Goal: Task Accomplishment & Management: Use online tool/utility

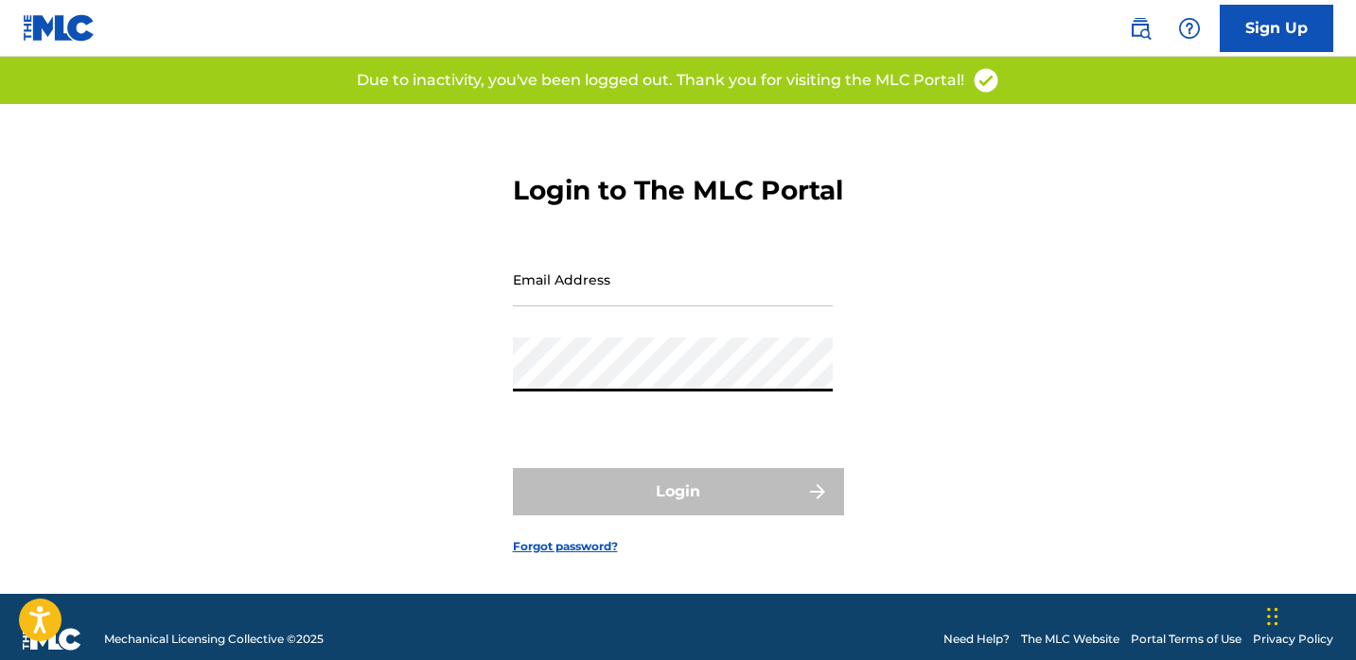
type input "[EMAIL_ADDRESS][DOMAIN_NAME]"
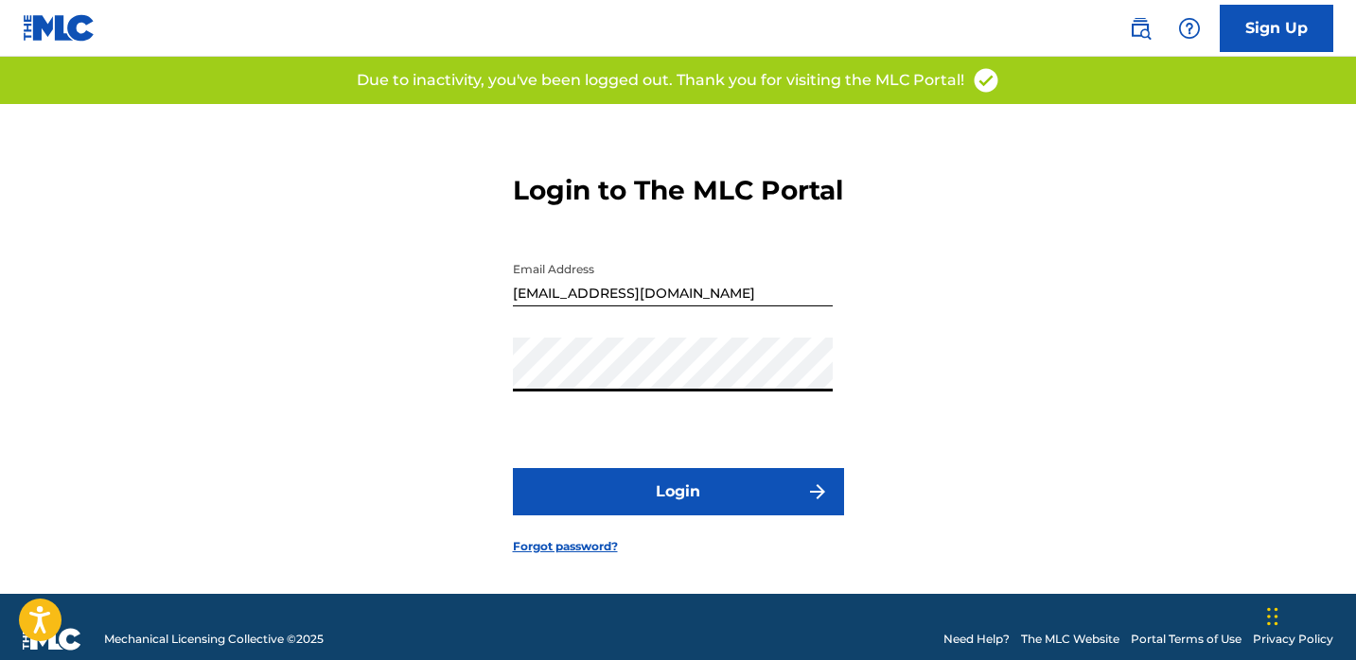
click at [712, 516] on button "Login" at bounding box center [678, 491] width 331 height 47
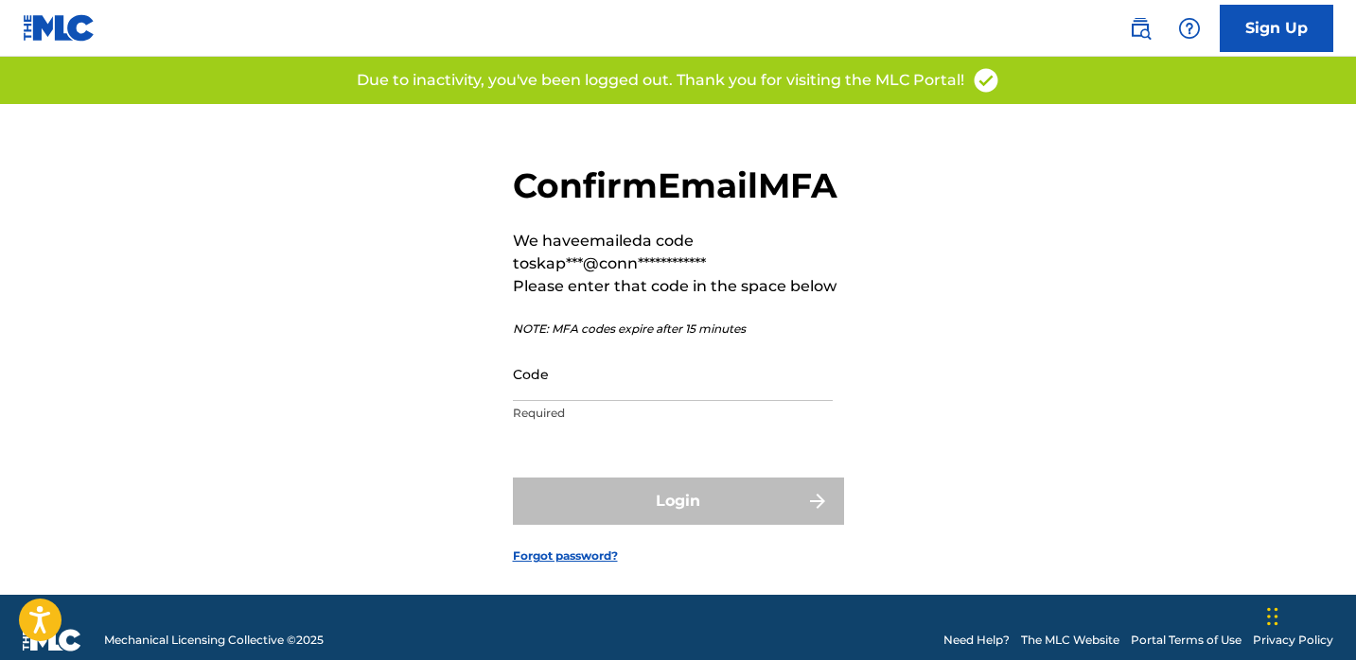
click at [680, 422] on p "Required" at bounding box center [673, 413] width 320 height 17
click at [680, 401] on input "Code" at bounding box center [673, 374] width 320 height 54
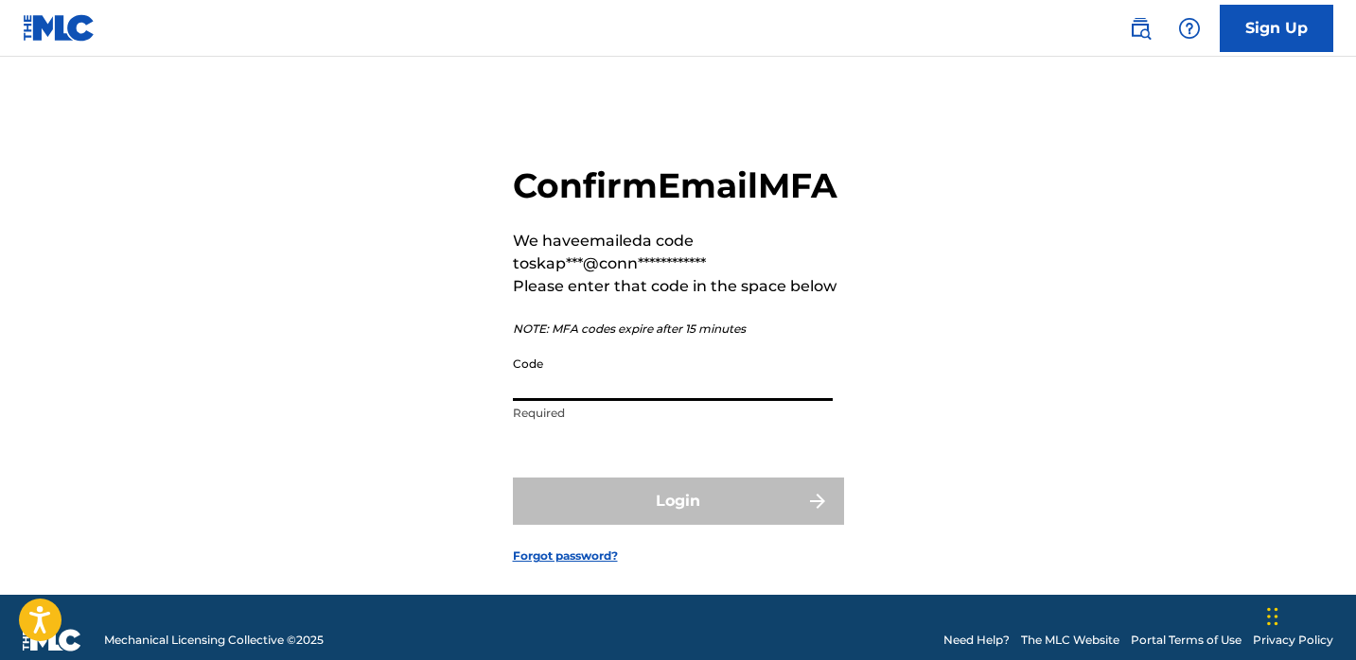
paste input "578730"
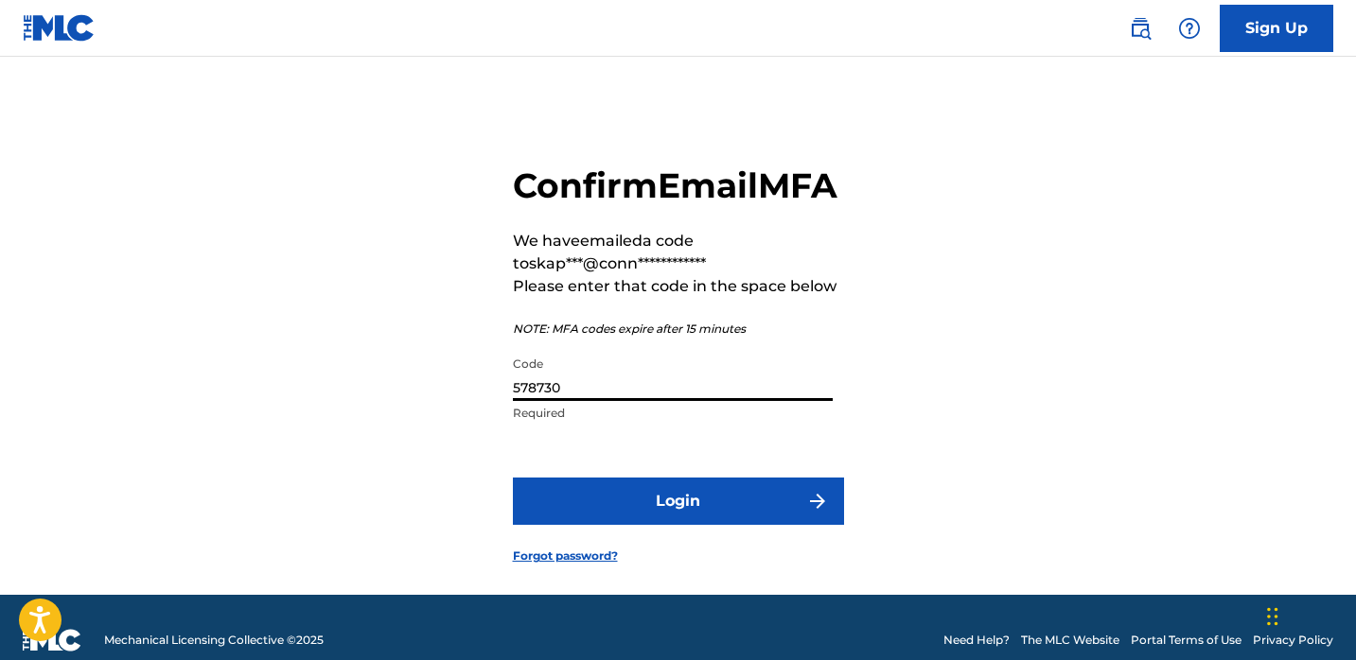
type input "578730"
click at [618, 525] on button "Login" at bounding box center [678, 501] width 331 height 47
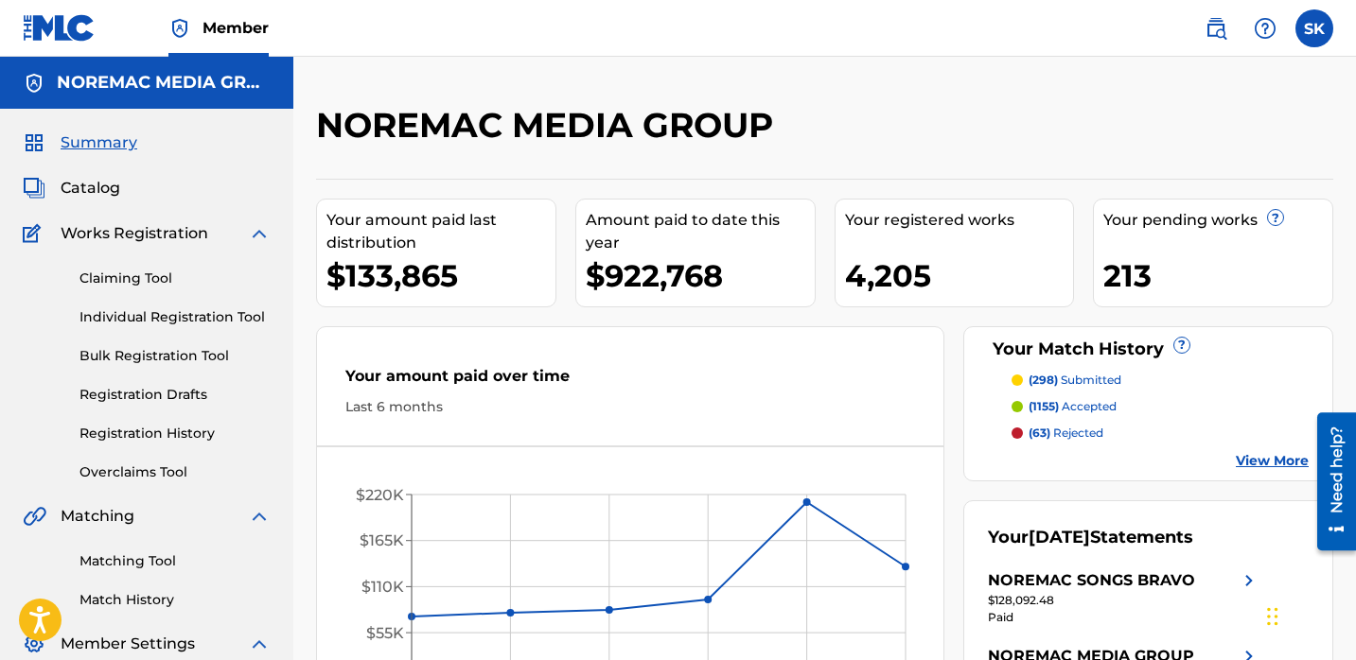
click at [153, 312] on link "Individual Registration Tool" at bounding box center [174, 317] width 191 height 20
